Goal: Find contact information: Find contact information

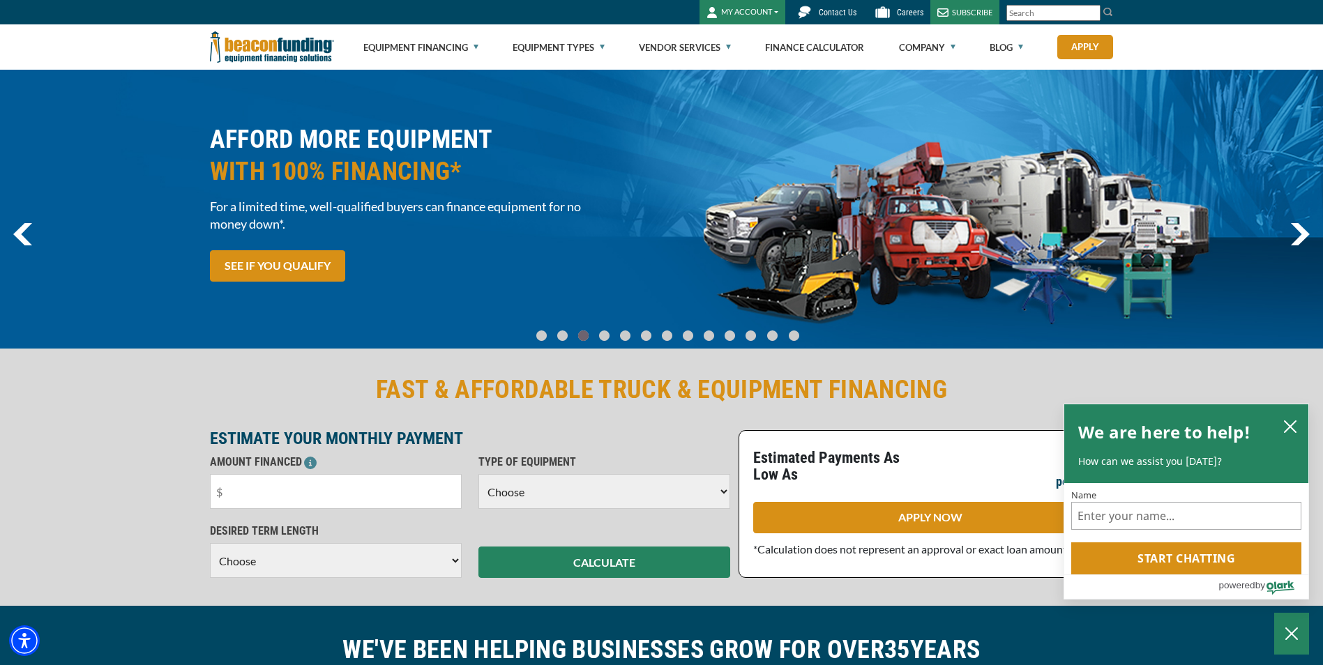
click at [827, 10] on span "Contact Us" at bounding box center [838, 13] width 38 height 10
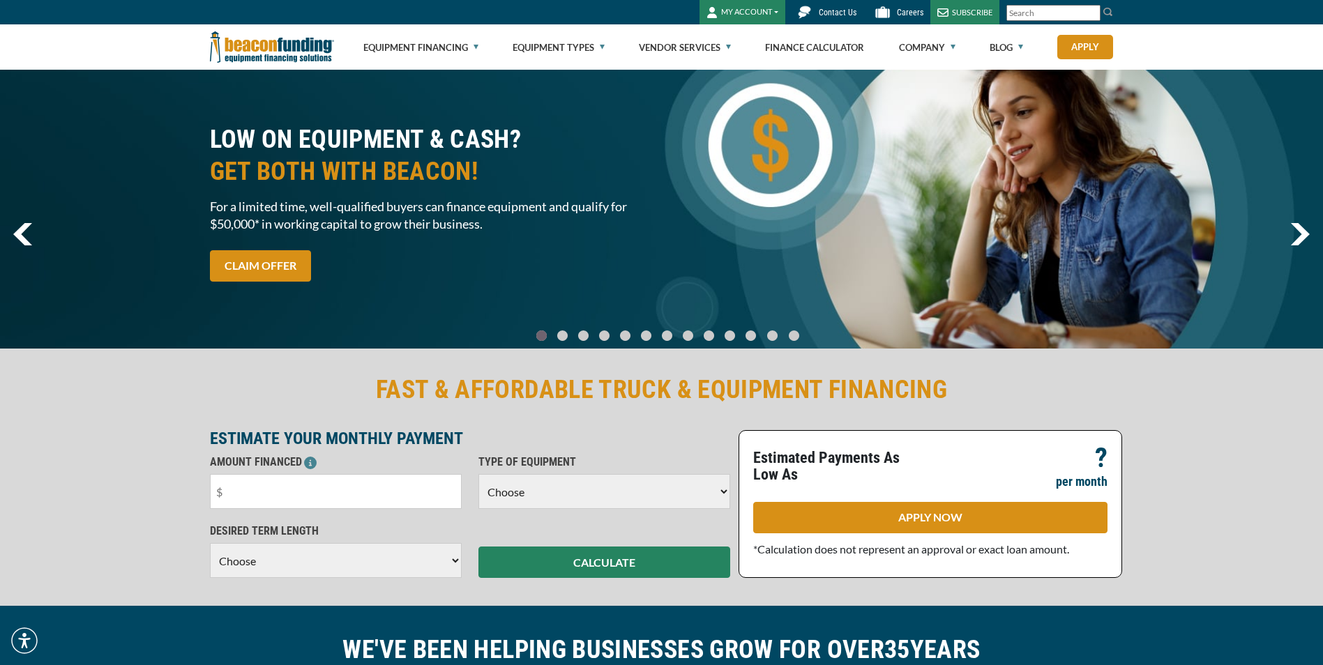
click at [837, 12] on span "Contact Us" at bounding box center [838, 13] width 38 height 10
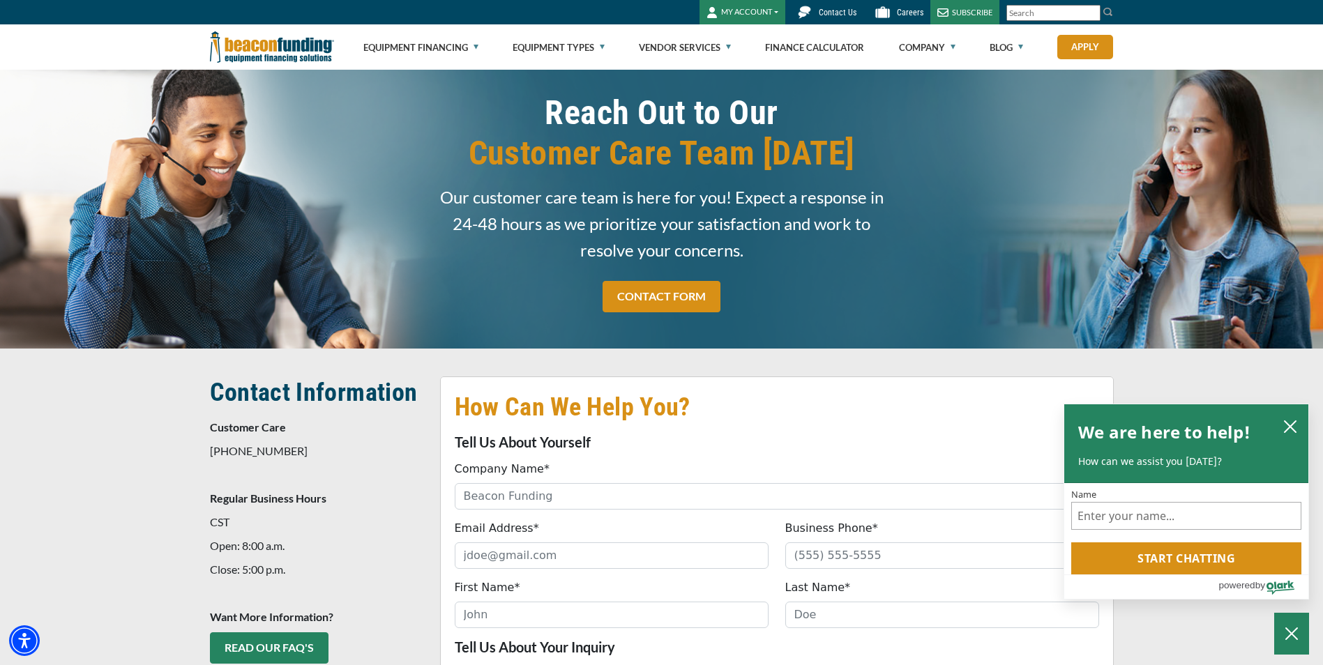
click at [827, 11] on span "Contact Us" at bounding box center [838, 13] width 38 height 10
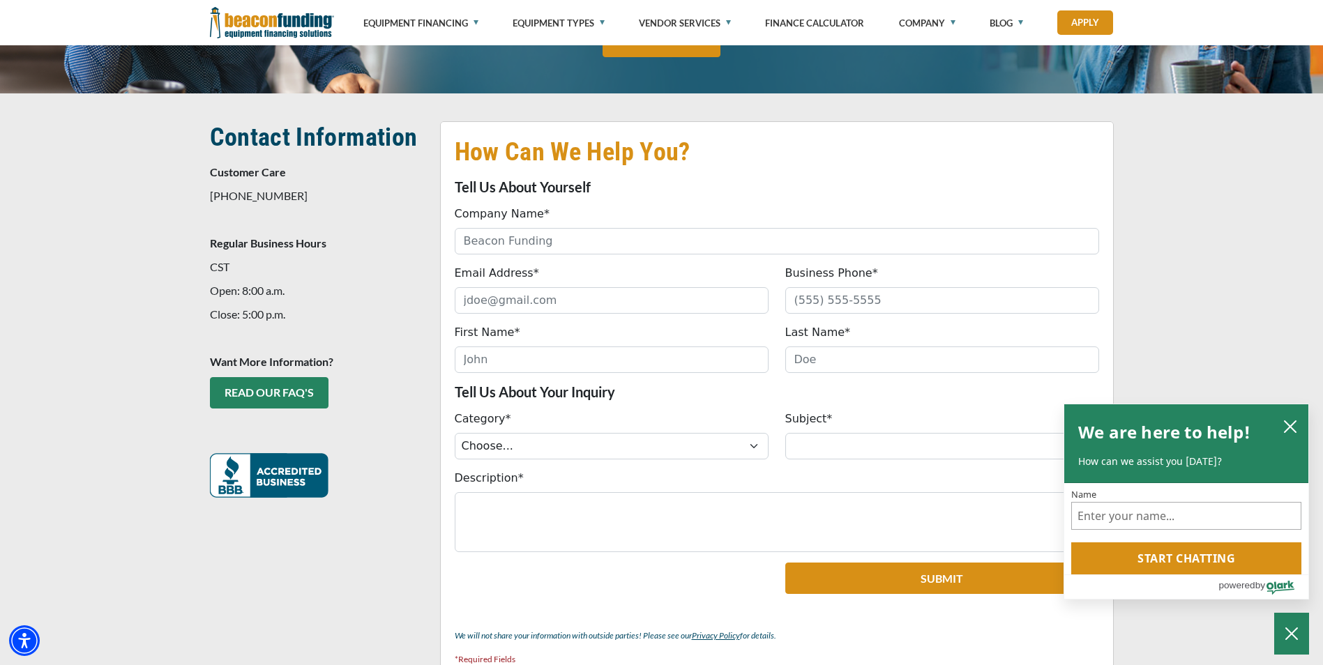
scroll to position [140, 0]
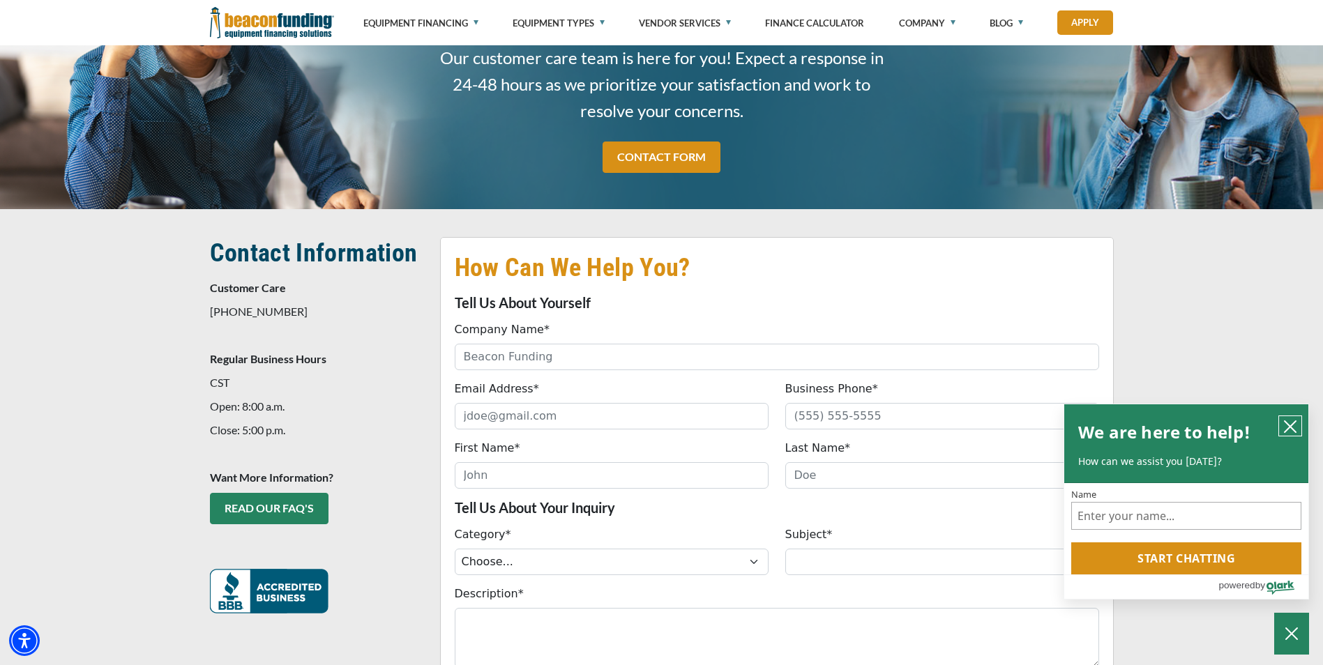
click at [1287, 420] on icon "close chatbox" at bounding box center [1291, 427] width 14 height 14
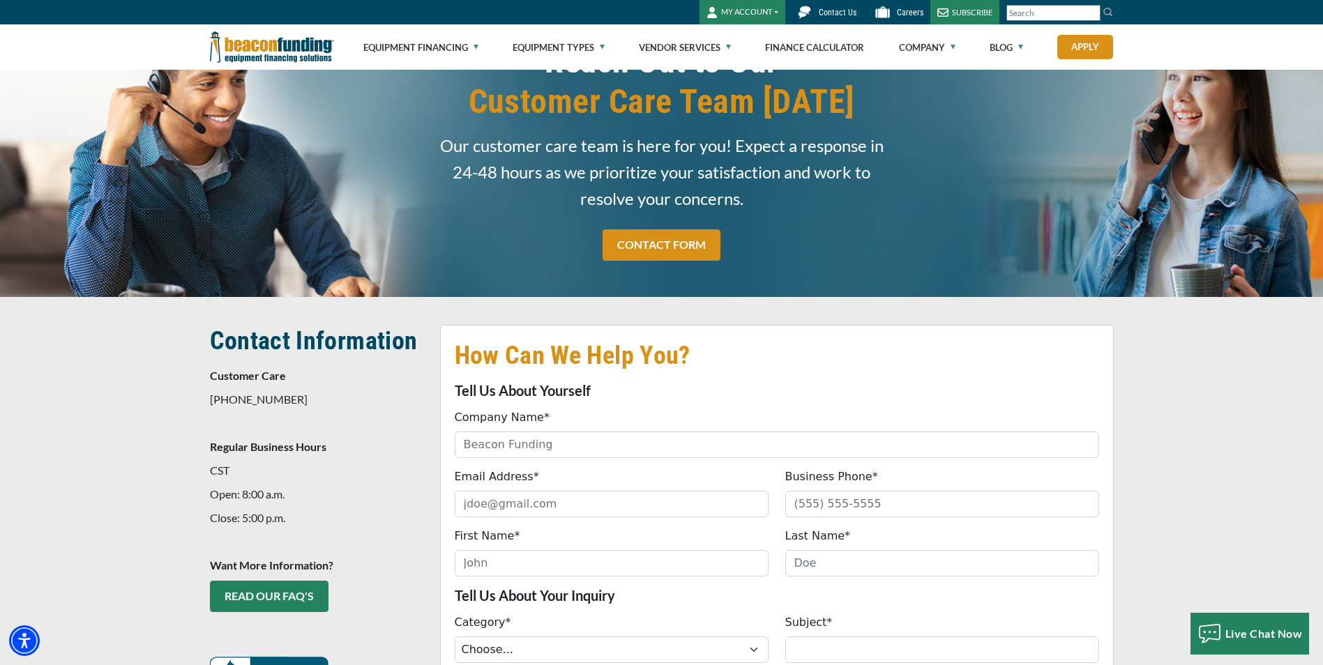
scroll to position [0, 0]
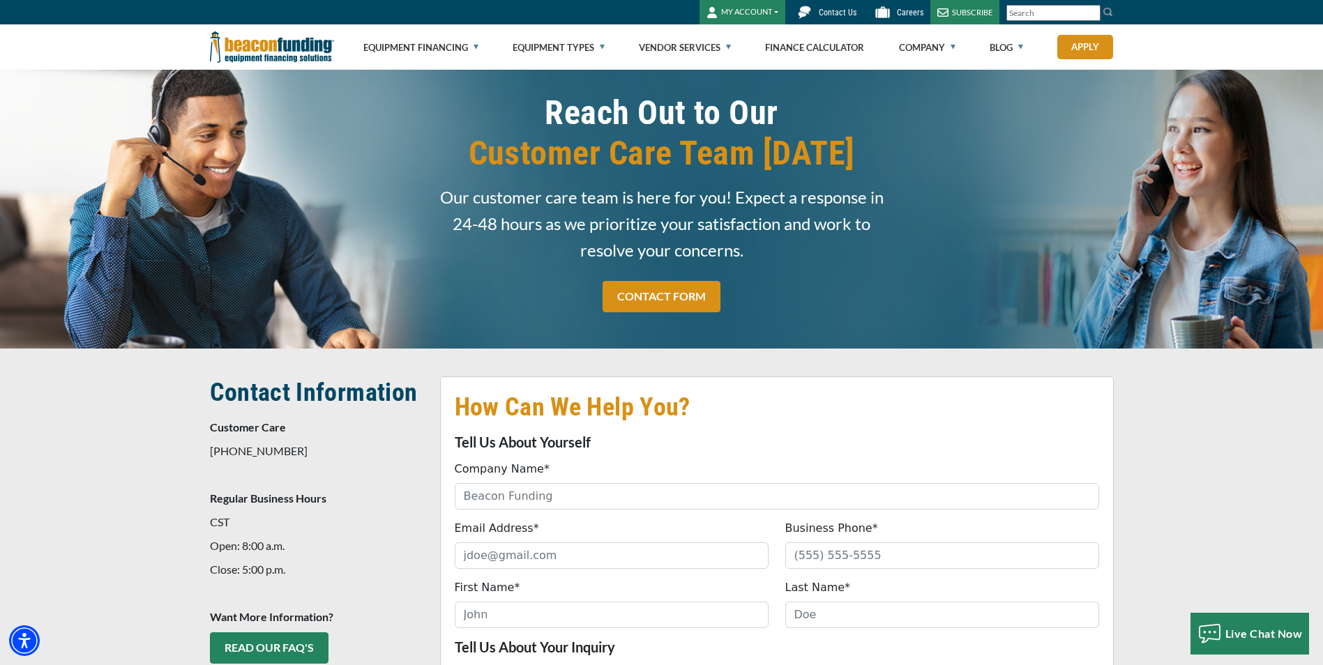
click at [748, 8] on button "MY ACCOUNT" at bounding box center [743, 12] width 86 height 24
click at [747, 40] on link "Login" at bounding box center [755, 41] width 110 height 33
